Goal: Transaction & Acquisition: Download file/media

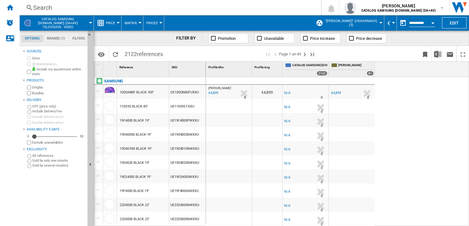
click at [428, 123] on div "[PERSON_NAME] : [PERSON_NAME] -1.0 % €4,899 % N/A 8 [PERSON_NAME] : [PERSON_NAM…" at bounding box center [337, 152] width 263 height 150
click at [8, 8] on ng-md-icon "Home" at bounding box center [9, 7] width 7 height 7
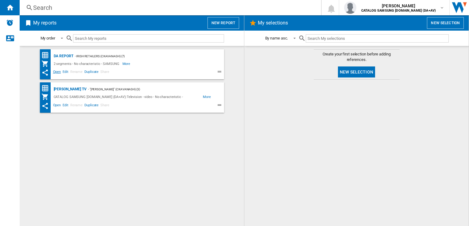
click at [56, 71] on span "Open" at bounding box center [57, 72] width 10 height 7
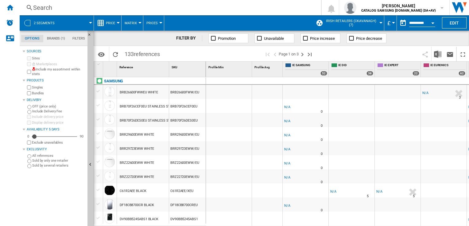
click at [392, 21] on md-menu "£ Argentin Peso Australian Dollar balboa Bolivia [GEOGRAPHIC_DATA] Bulgarian le…" at bounding box center [390, 22] width 13 height 15
click at [391, 24] on button "£" at bounding box center [390, 22] width 6 height 15
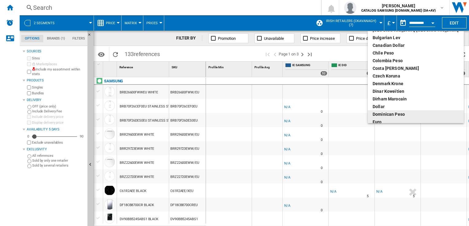
scroll to position [33, 0]
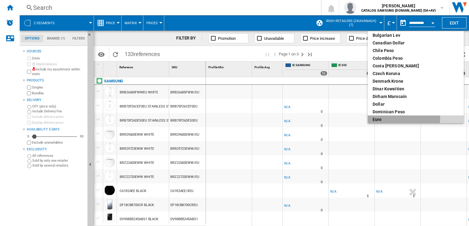
click at [383, 117] on div "euro" at bounding box center [415, 120] width 86 height 6
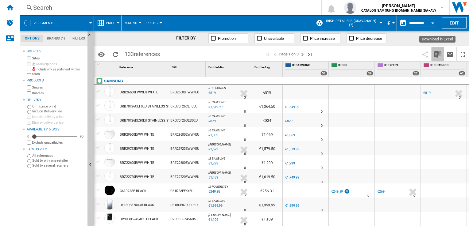
click at [437, 55] on img "Download in Excel" at bounding box center [437, 54] width 7 height 7
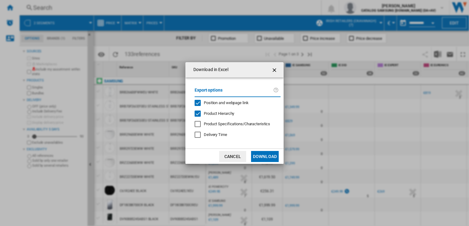
click at [271, 155] on button "Download" at bounding box center [265, 156] width 28 height 11
